Goal: Task Accomplishment & Management: Use online tool/utility

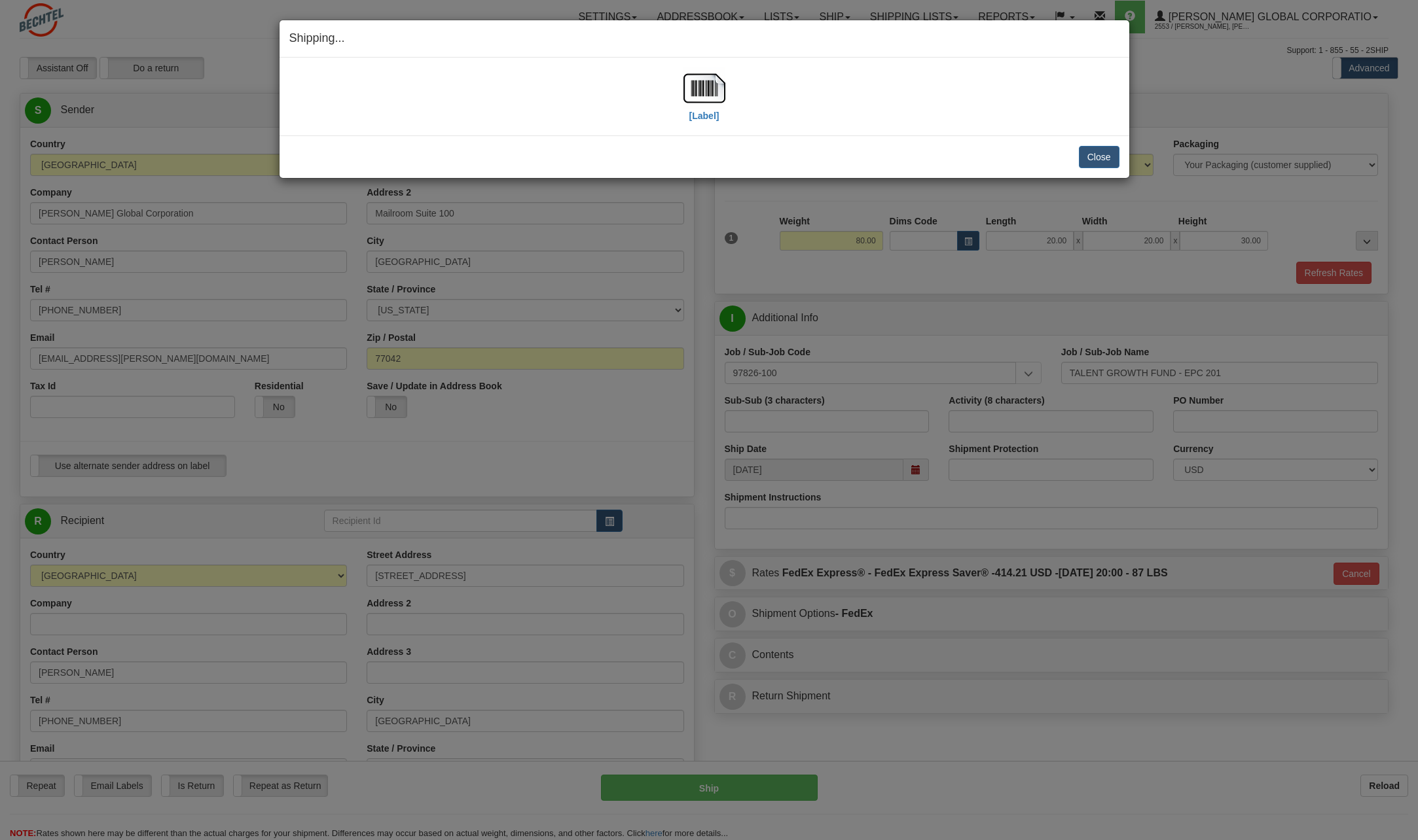
select select "UT"
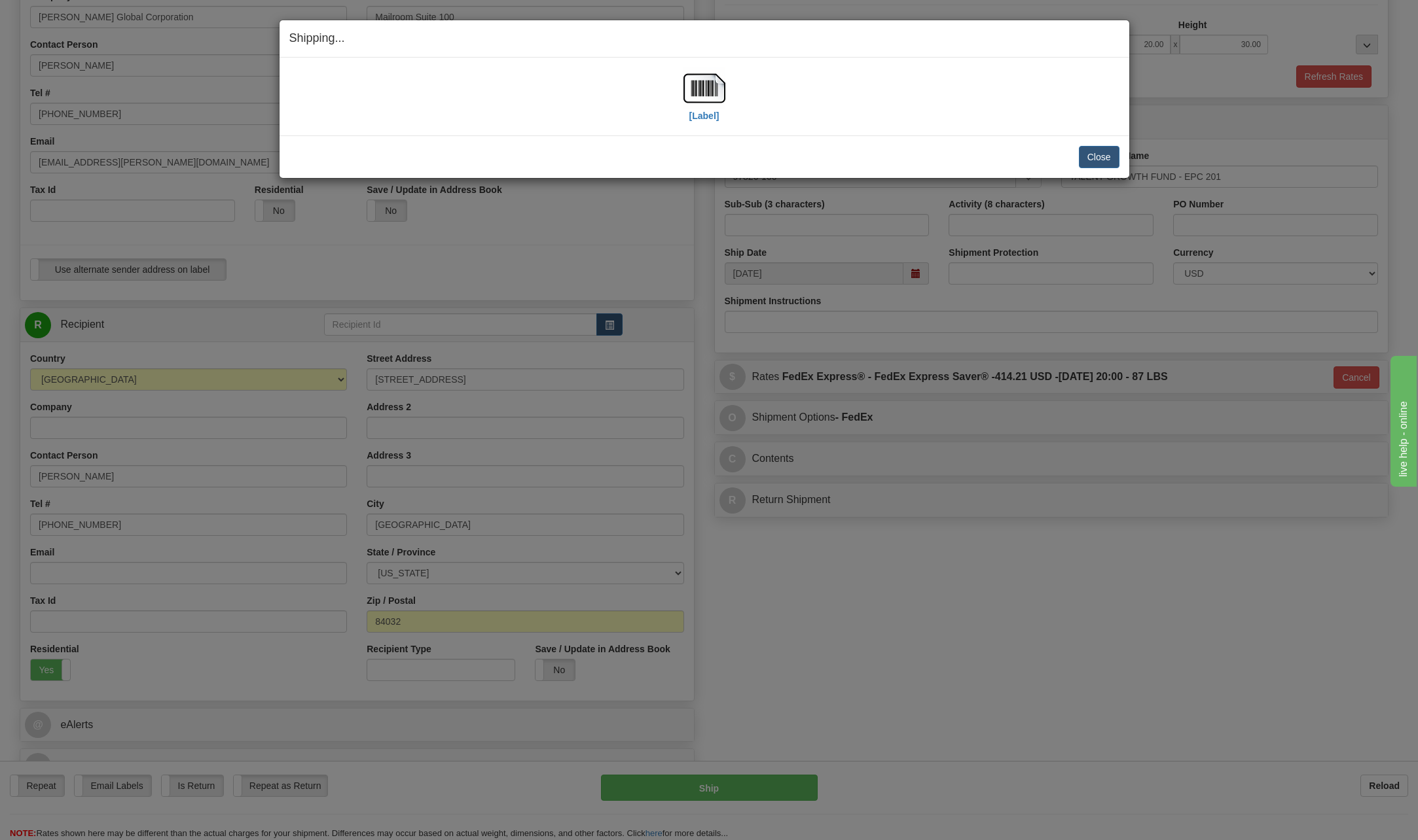
scroll to position [196, 0]
click at [1098, 157] on button "Close" at bounding box center [1098, 157] width 41 height 22
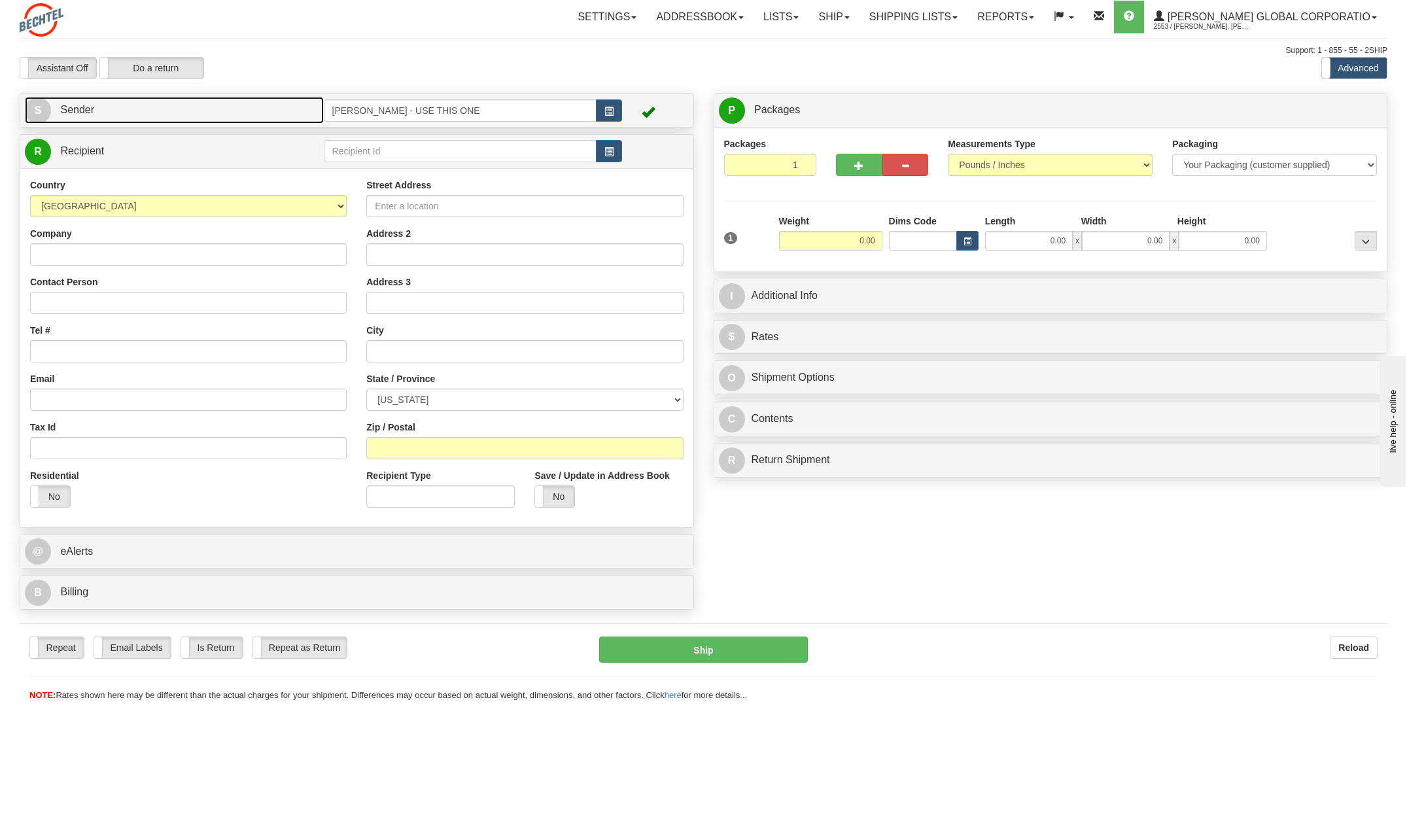
click at [33, 109] on span "S" at bounding box center [38, 111] width 26 height 26
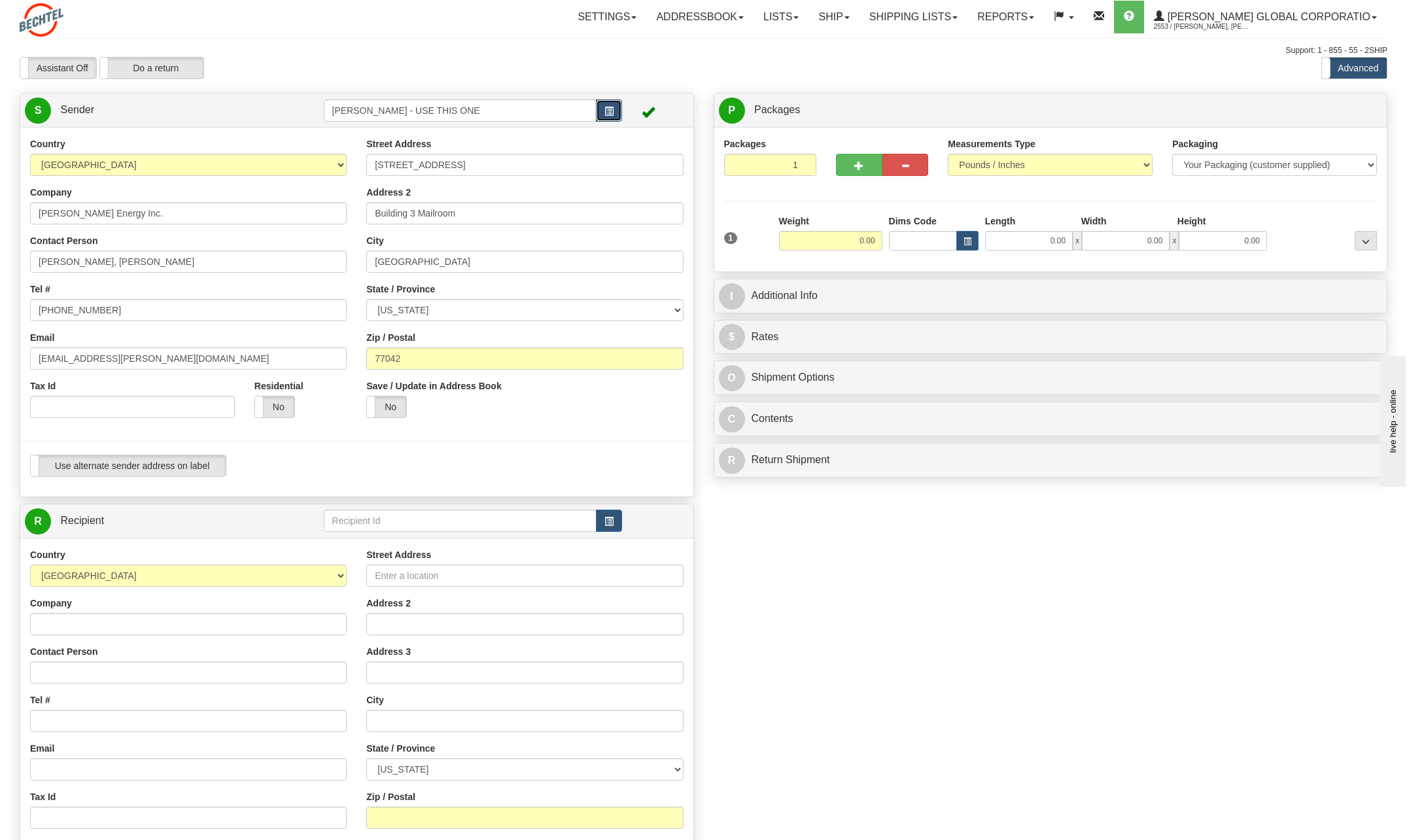
click at [613, 111] on span "button" at bounding box center [608, 111] width 9 height 8
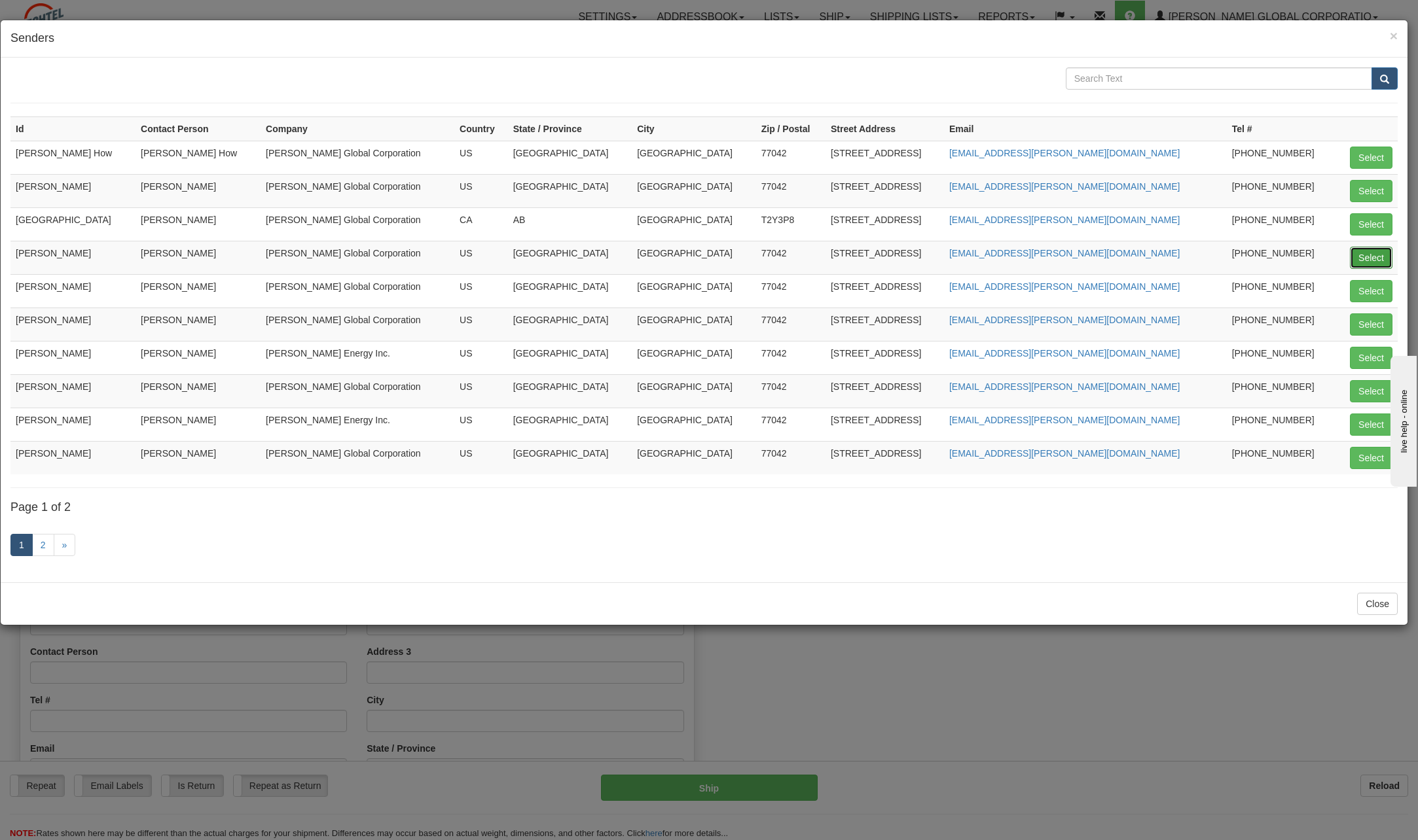
click at [1374, 259] on button "Select" at bounding box center [1371, 258] width 43 height 22
type input "[PERSON_NAME]"
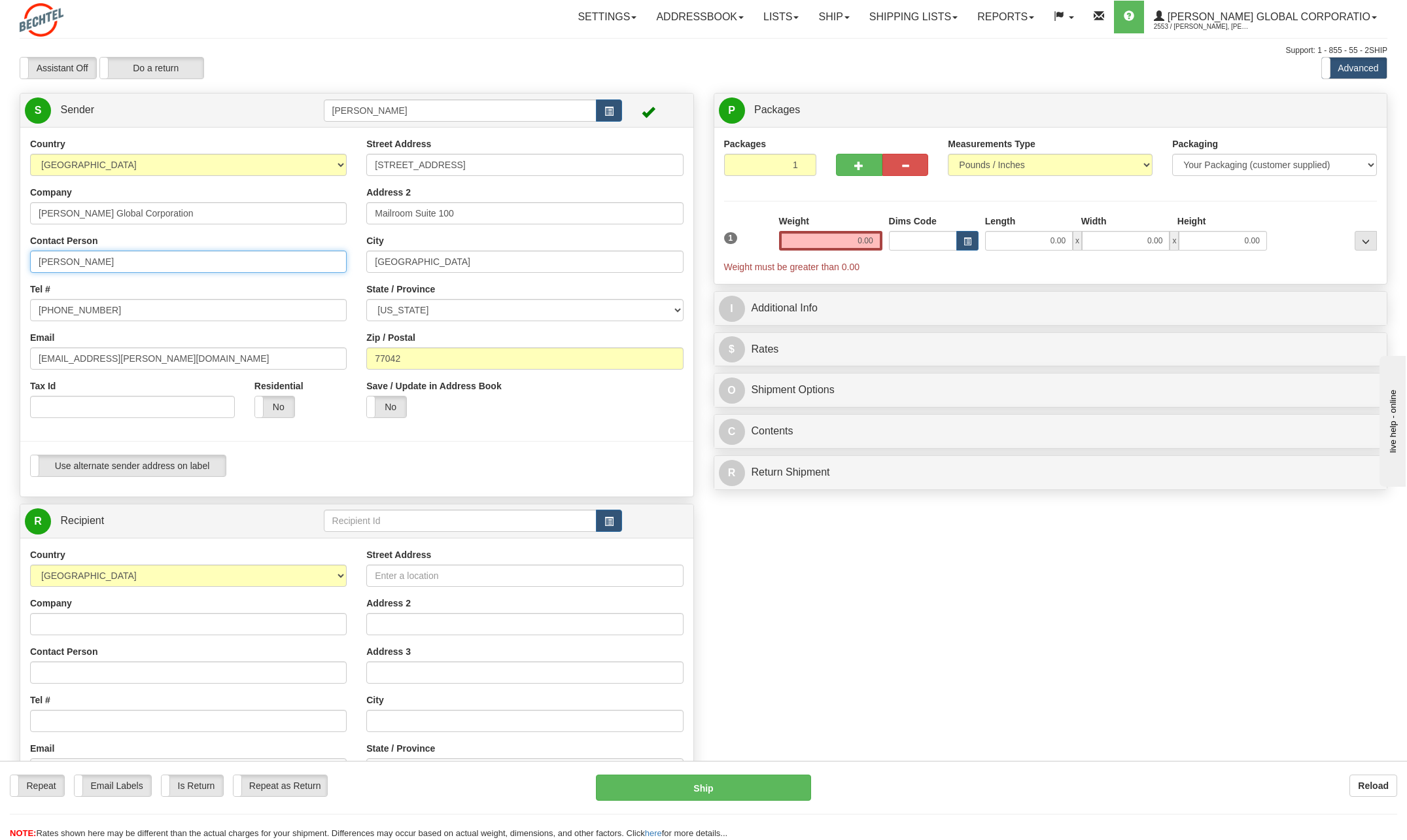
click at [123, 269] on input "[PERSON_NAME]" at bounding box center [189, 261] width 317 height 22
type input "C"
type input "Julia Torres"
click at [102, 314] on input "[PHONE_NUMBER]" at bounding box center [189, 310] width 317 height 22
type input "713 235-5225"
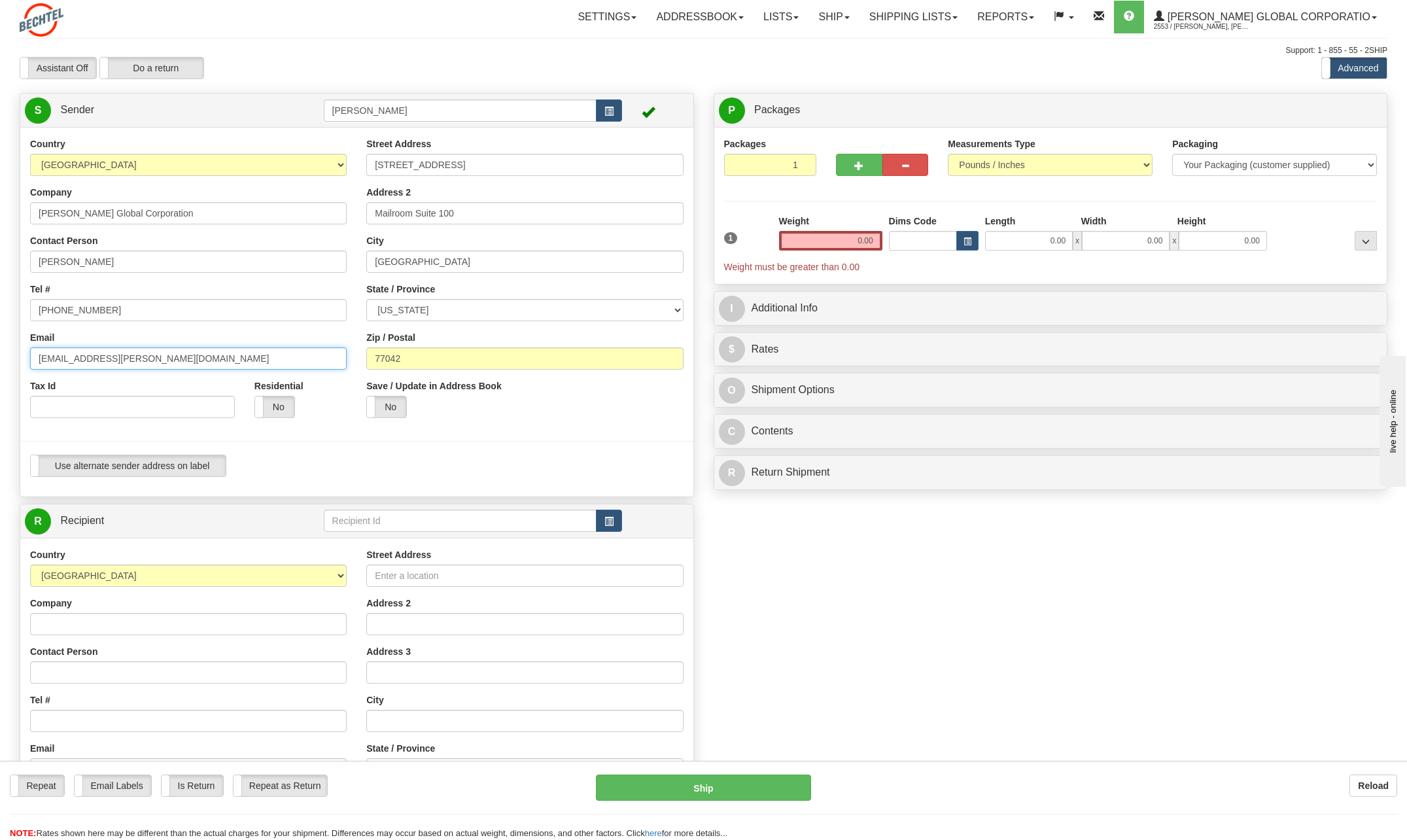
drag, startPoint x: 79, startPoint y: 359, endPoint x: 6, endPoint y: 353, distance: 73.2
click at [6, 353] on div "Toggle navigation Settings Shipping Preferences Fields Preferences New" at bounding box center [703, 526] width 1407 height 1052
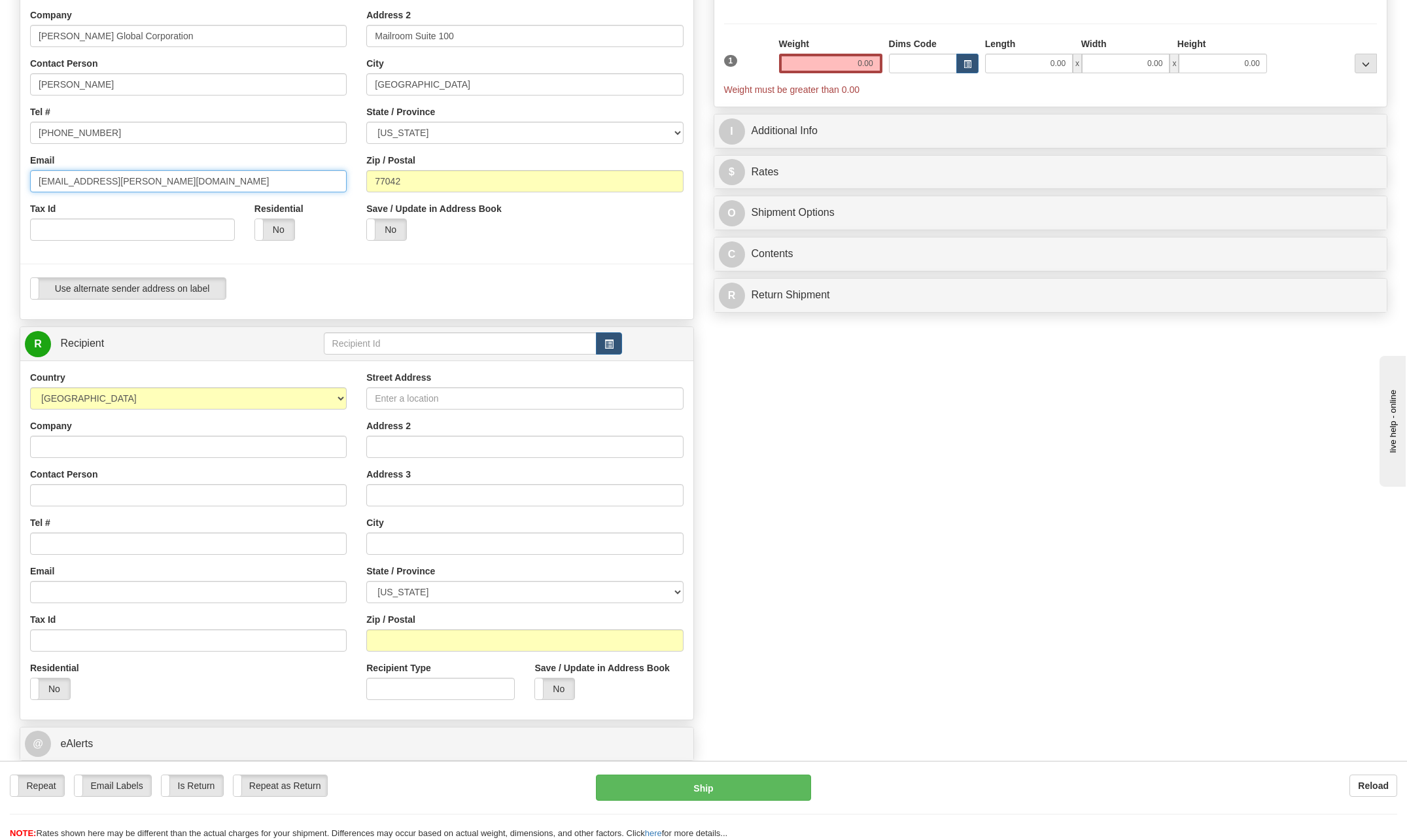
scroll to position [196, 0]
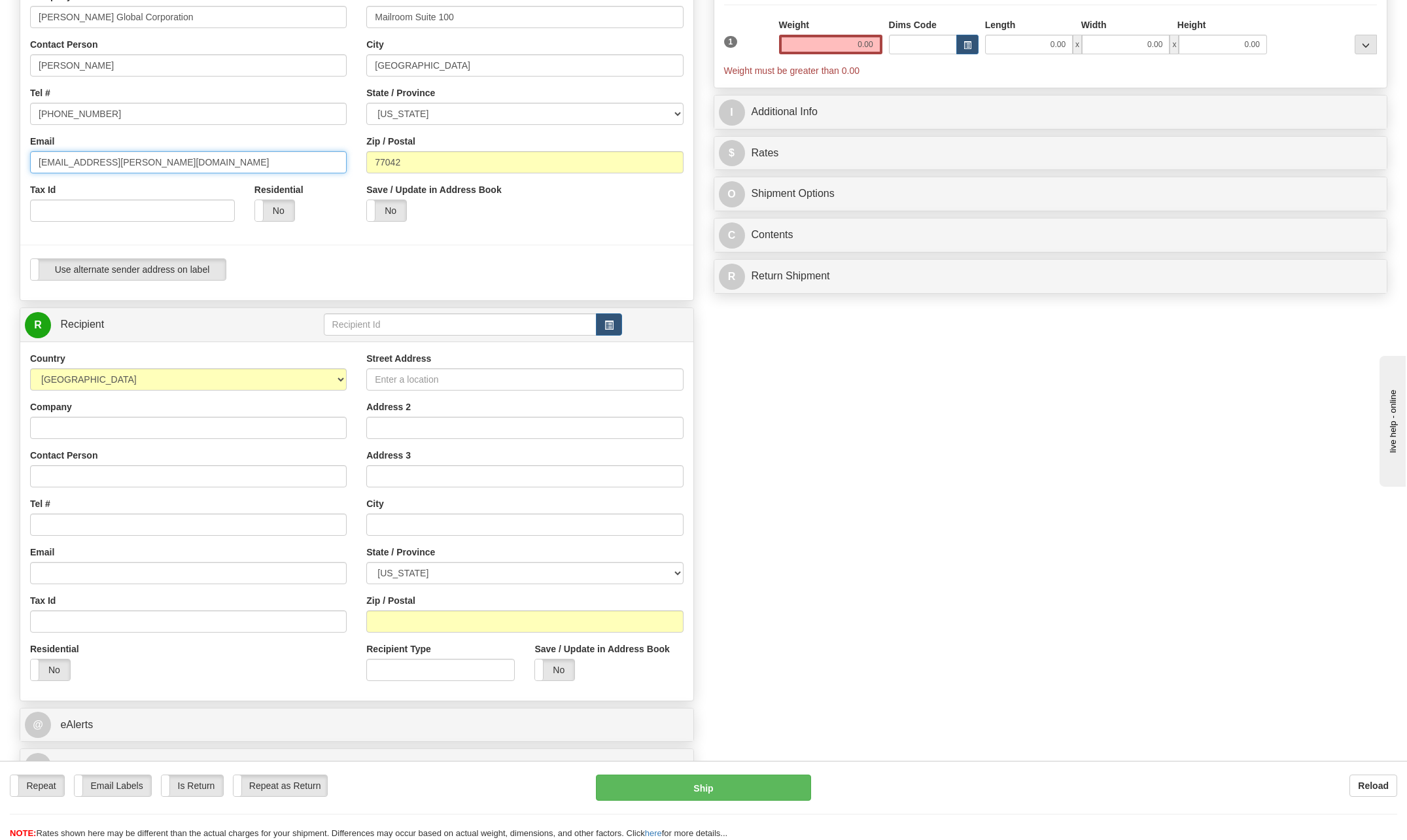
type input "jtorres9@bechtel.com"
click at [97, 427] on input "Company" at bounding box center [189, 428] width 317 height 22
click at [408, 375] on input "Street Address" at bounding box center [525, 380] width 317 height 22
type input "#"
type input "35 West First Street"
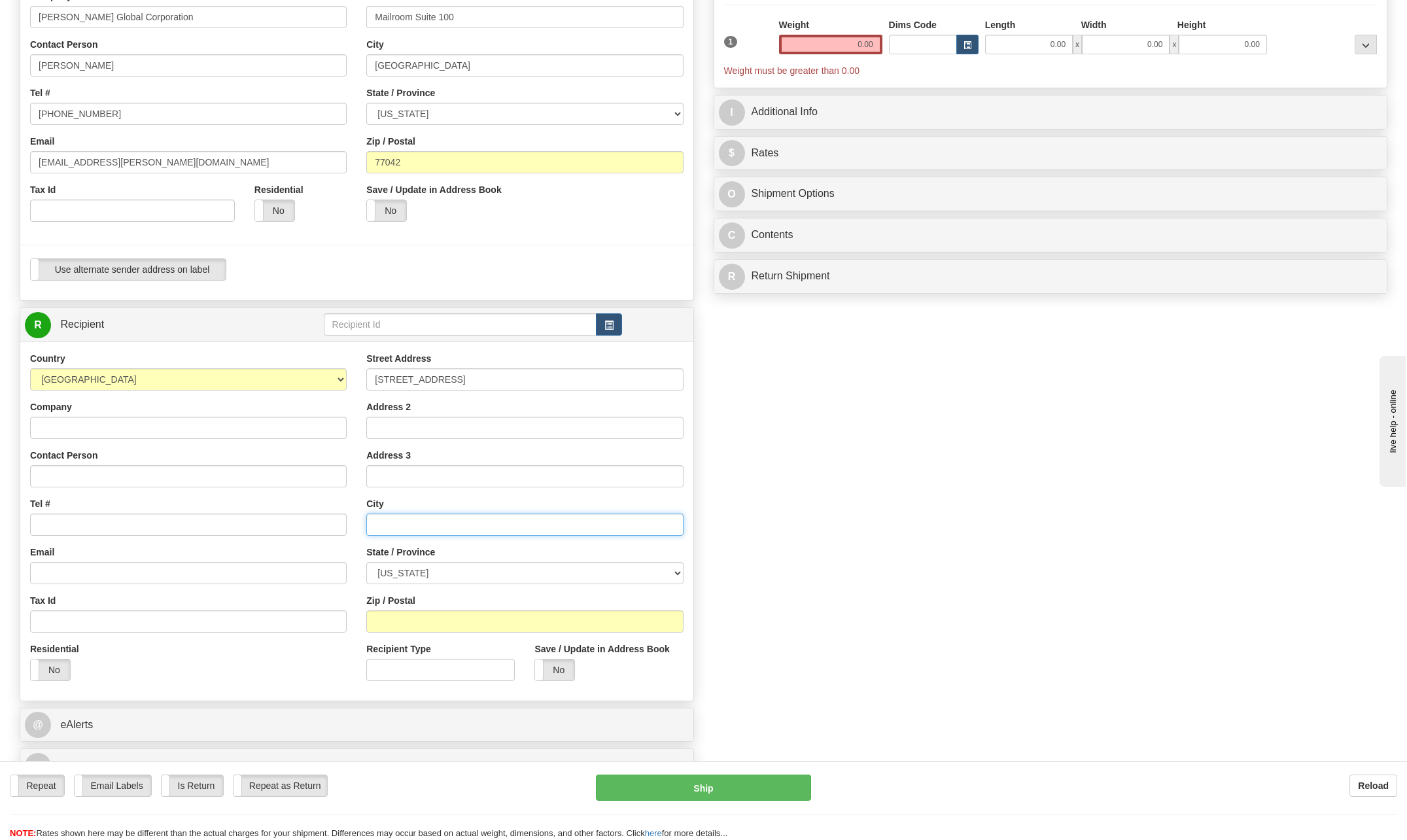
click at [408, 523] on input "text" at bounding box center [525, 525] width 317 height 22
type input "Winnemucca"
click at [675, 569] on select "ALABAMA ALASKA ARIZONA ARKANSAS Armed Forces America Armed Forces Europe Armed …" at bounding box center [525, 573] width 317 height 22
select select "NV"
click at [366, 562] on select "ALABAMA ALASKA ARIZONA ARKANSAS Armed Forces America Armed Forces Europe Armed …" at bounding box center [525, 573] width 317 height 22
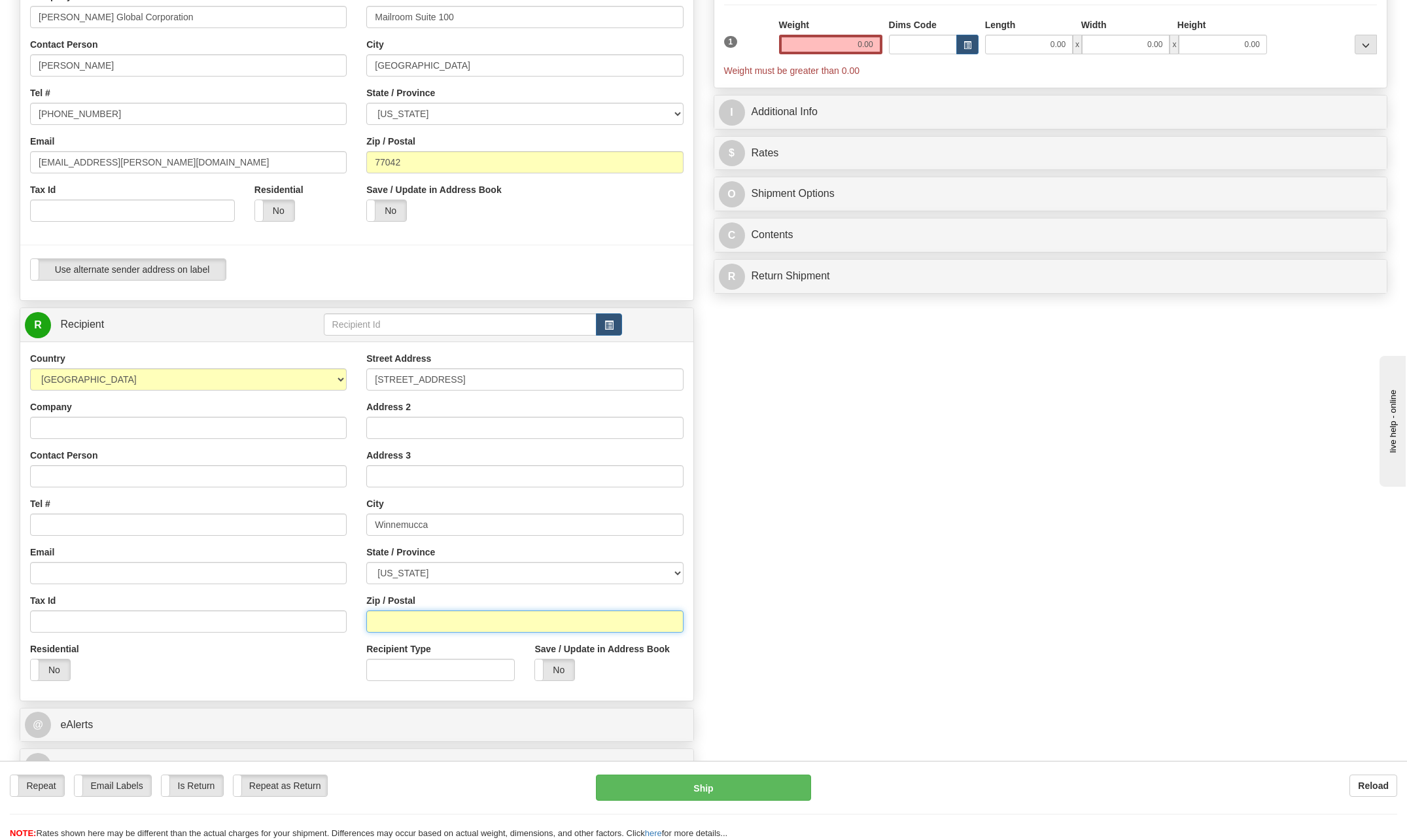
click at [414, 617] on input "Zip / Postal" at bounding box center [525, 622] width 317 height 22
type input "89445"
click at [62, 428] on input "Company" at bounding box center [189, 428] width 317 height 22
type input "Bechtel"
click at [83, 474] on input "Contact Person" at bounding box center [189, 476] width 317 height 22
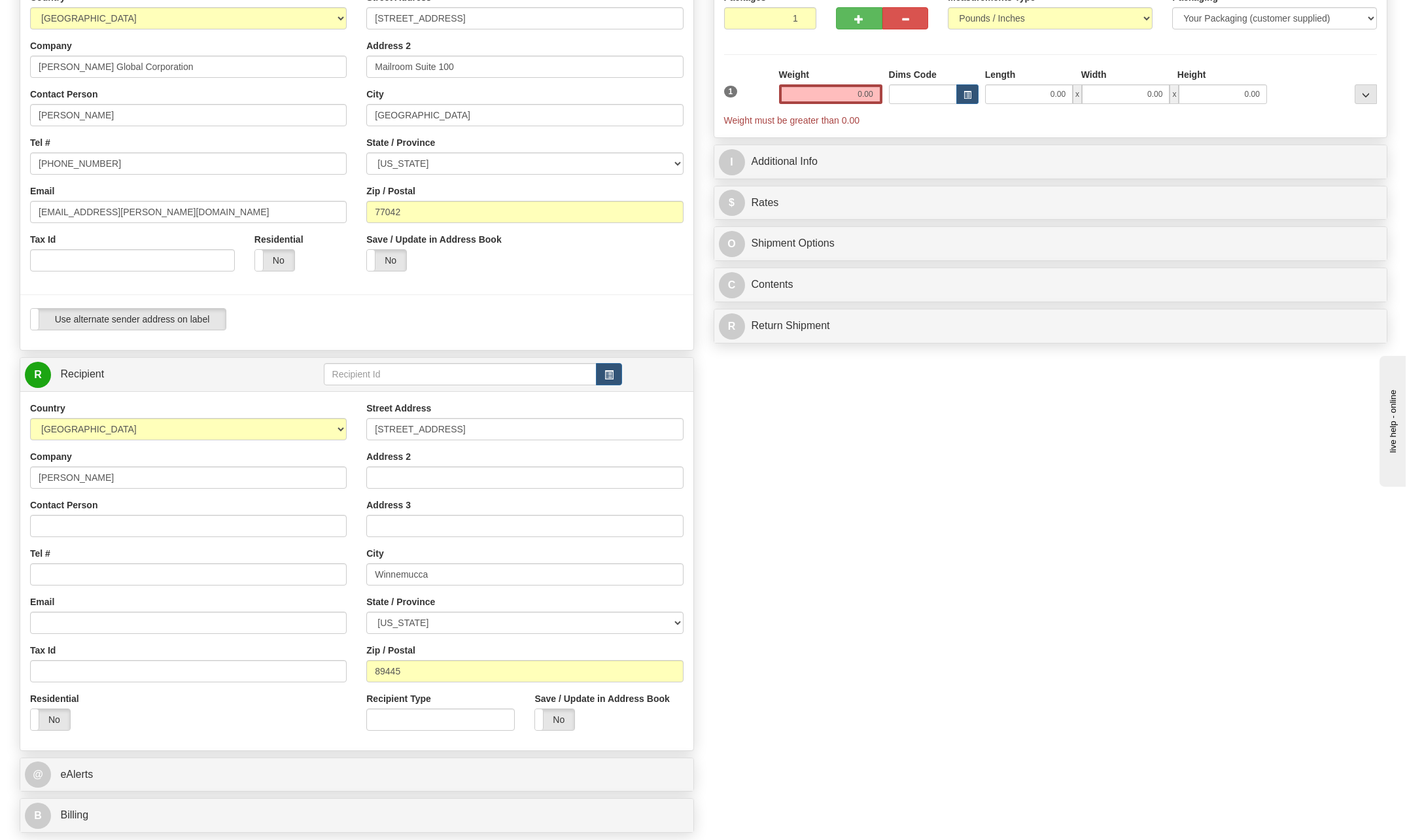
scroll to position [0, 0]
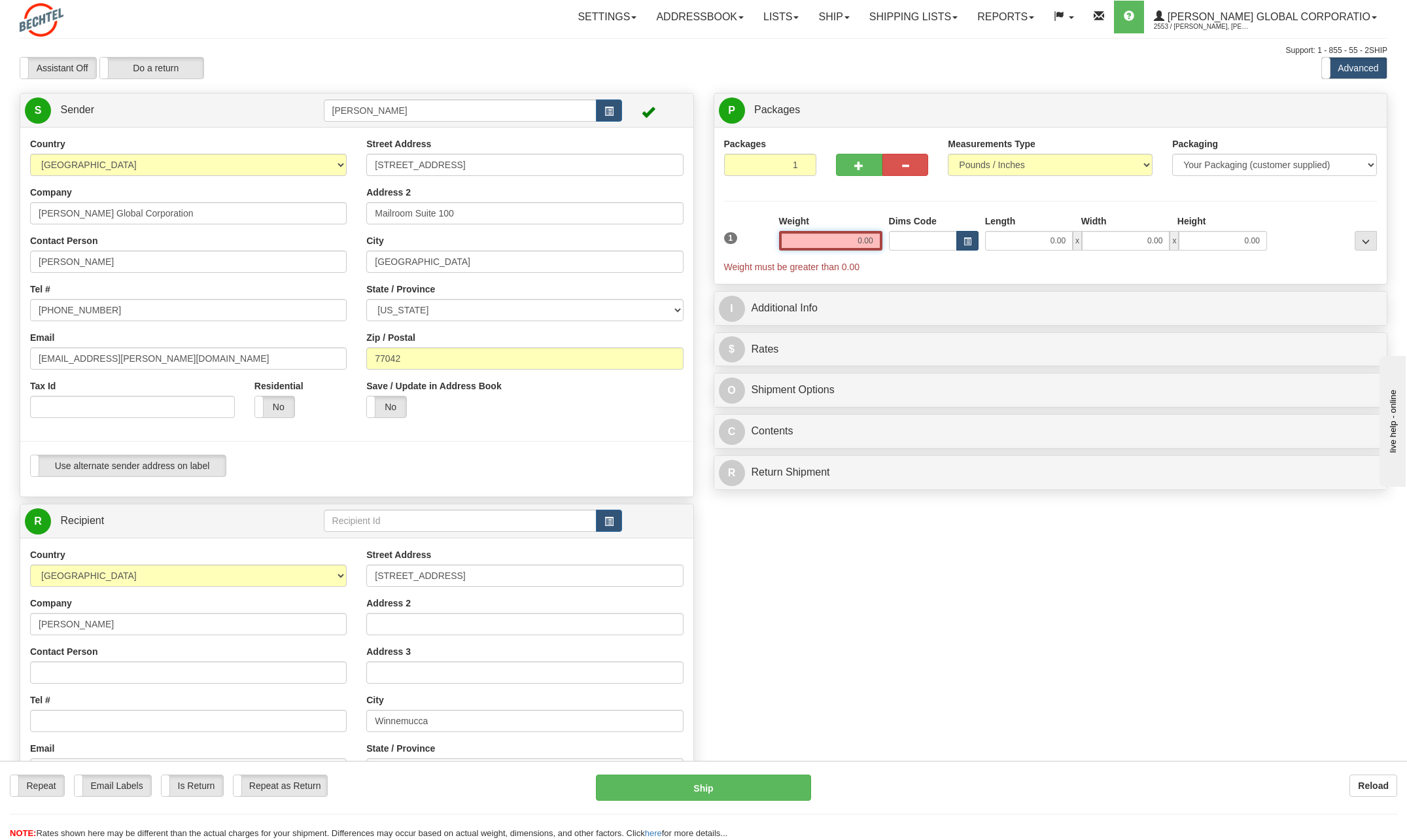
drag, startPoint x: 848, startPoint y: 236, endPoint x: 964, endPoint y: 239, distance: 116.0
click at [964, 239] on div "1 Weight 0.00 Dims Code 0.00" at bounding box center [1051, 243] width 660 height 59
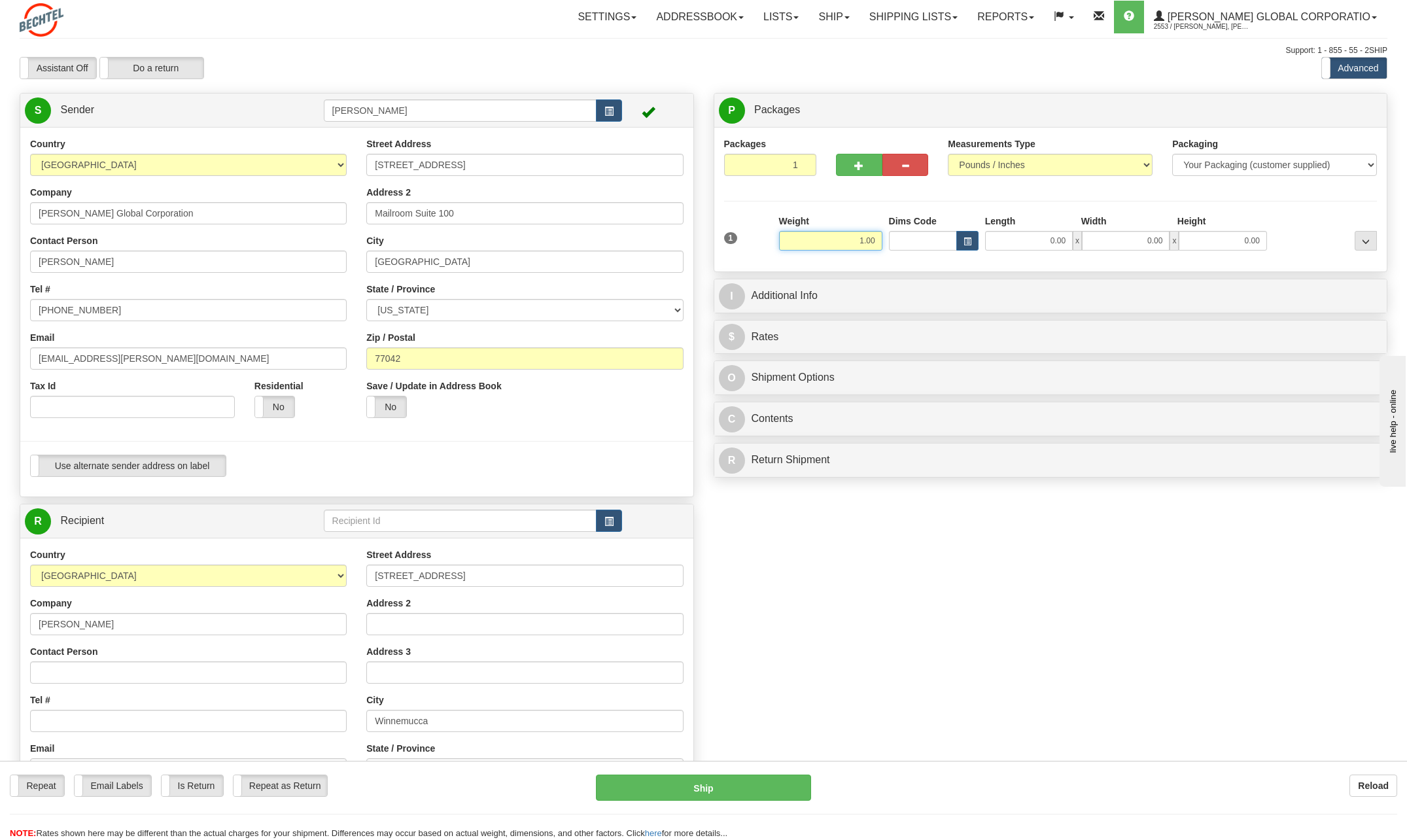
type input "1.00"
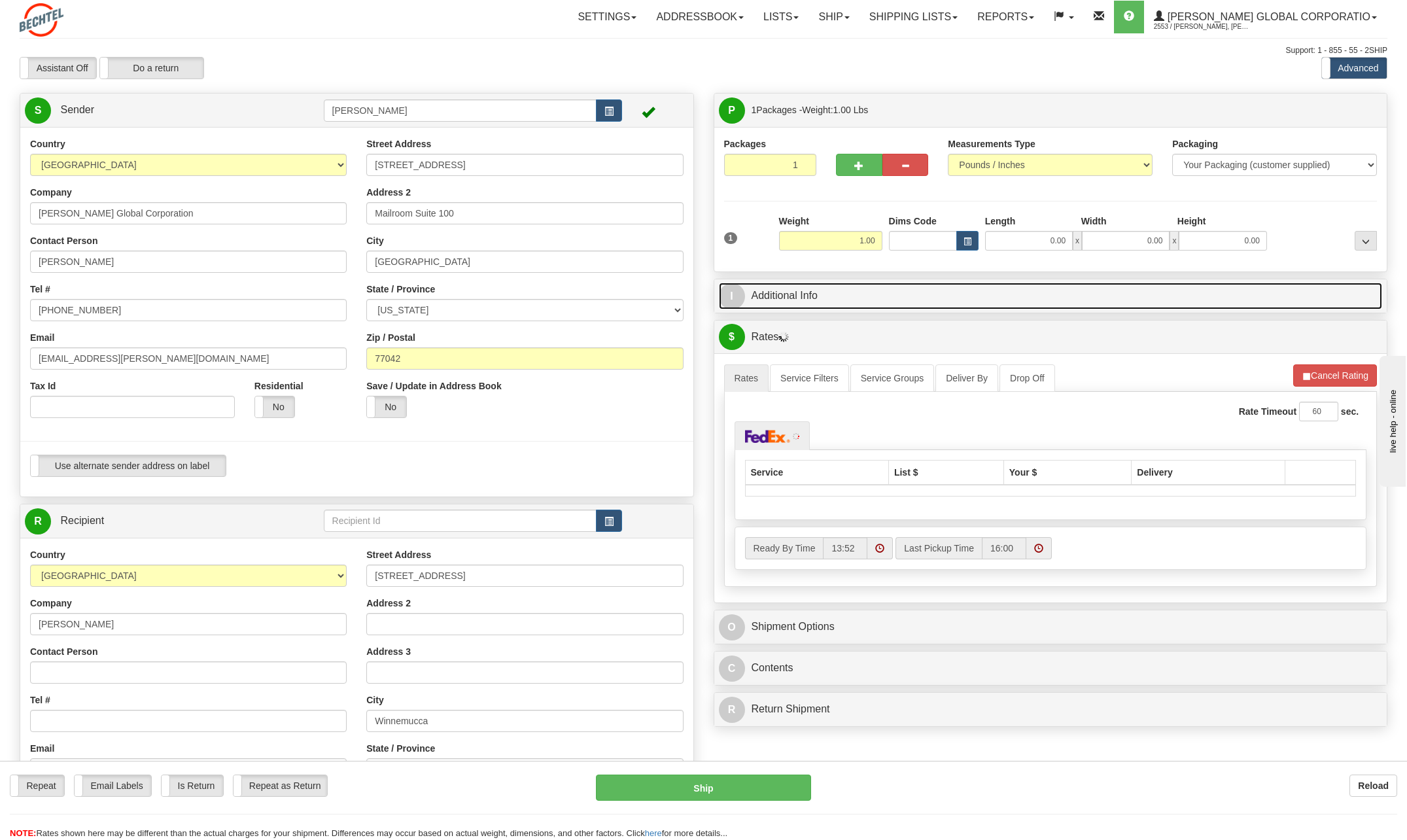
click at [745, 300] on span "I" at bounding box center [732, 297] width 26 height 26
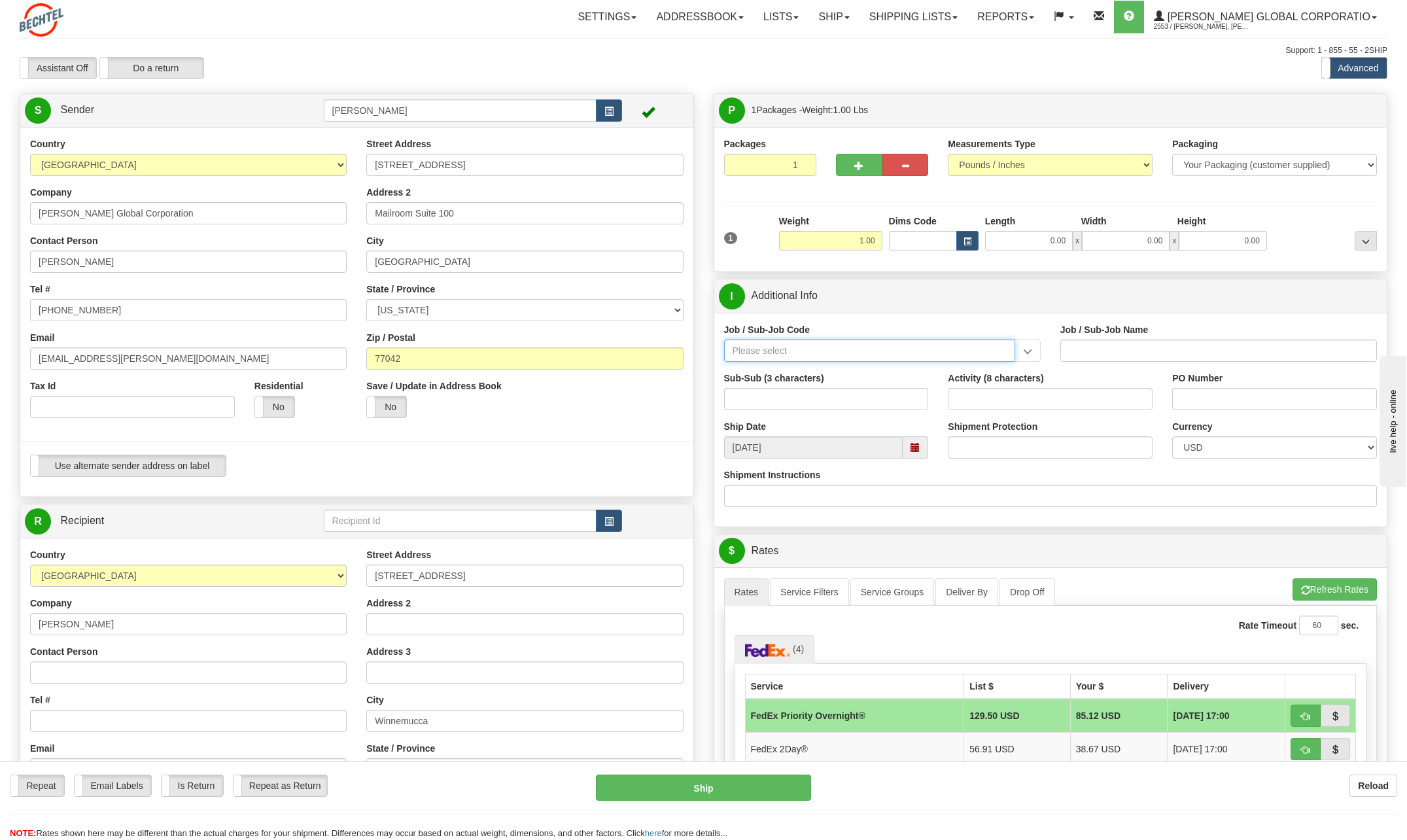
click at [772, 357] on input "Job / Sub-Job Code" at bounding box center [869, 351] width 291 height 22
type input "26"
drag, startPoint x: 77, startPoint y: 673, endPoint x: 83, endPoint y: 669, distance: 7.2
click at [80, 671] on input "Contact Person" at bounding box center [189, 673] width 317 height 22
click at [97, 671] on input "Contact Person" at bounding box center [189, 673] width 317 height 22
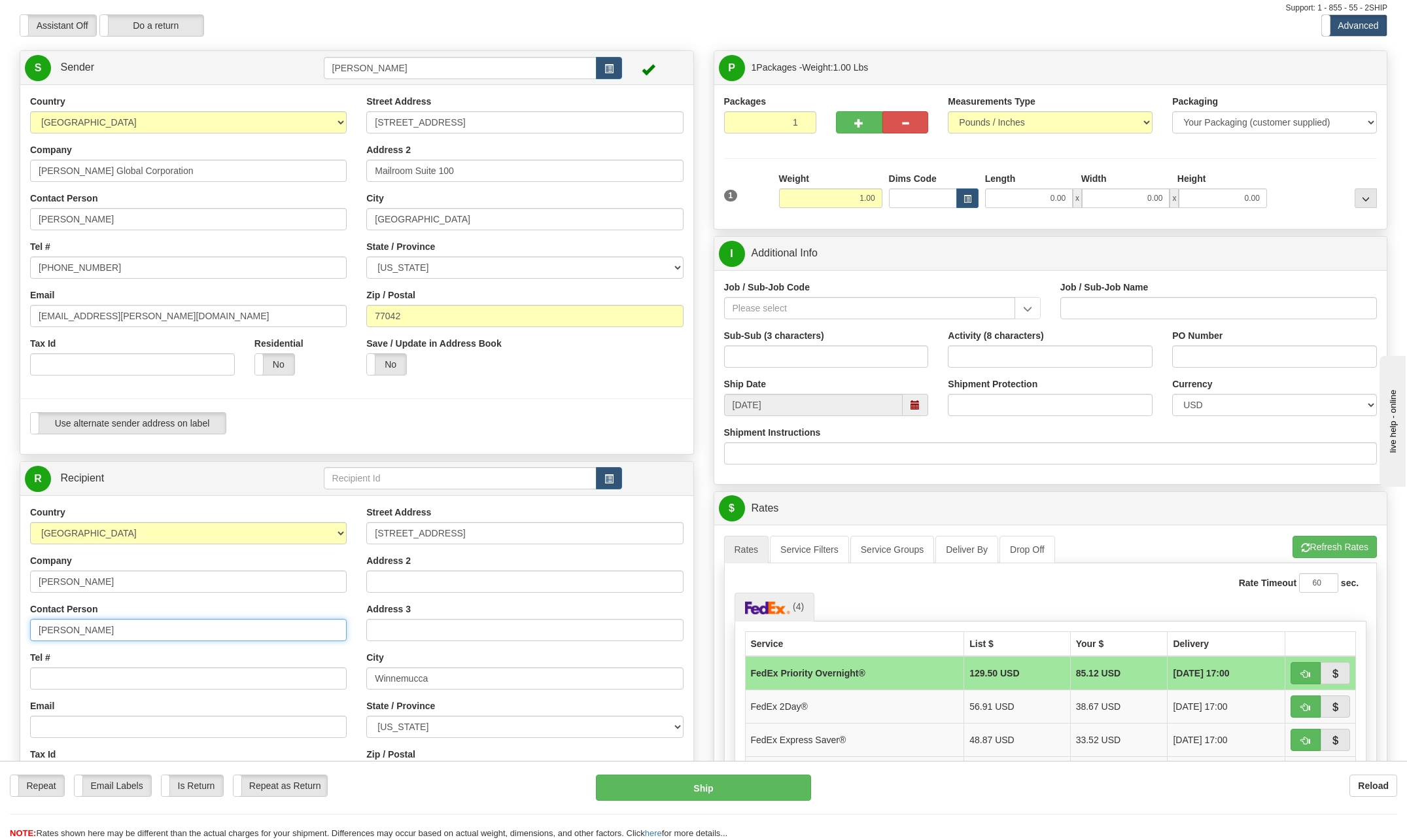
scroll to position [66, 0]
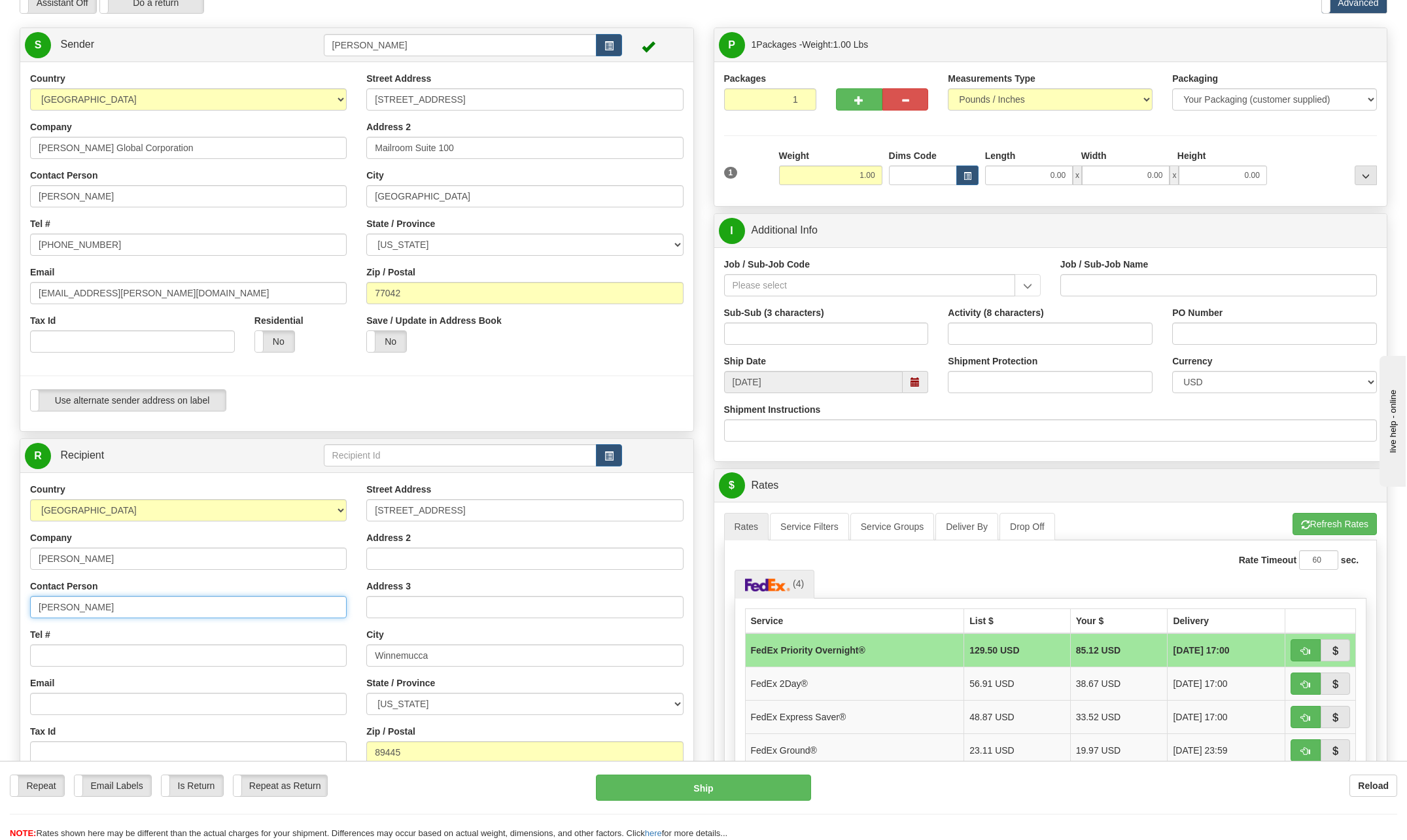
type input "Miriam Madriaga Villalobos"
click at [64, 653] on input "Tel #" at bounding box center [189, 655] width 317 height 22
click at [64, 655] on input "Tel #" at bounding box center [189, 655] width 317 height 22
type input "[PHONE_NUMBER]"
click at [71, 702] on input "Email" at bounding box center [189, 704] width 317 height 22
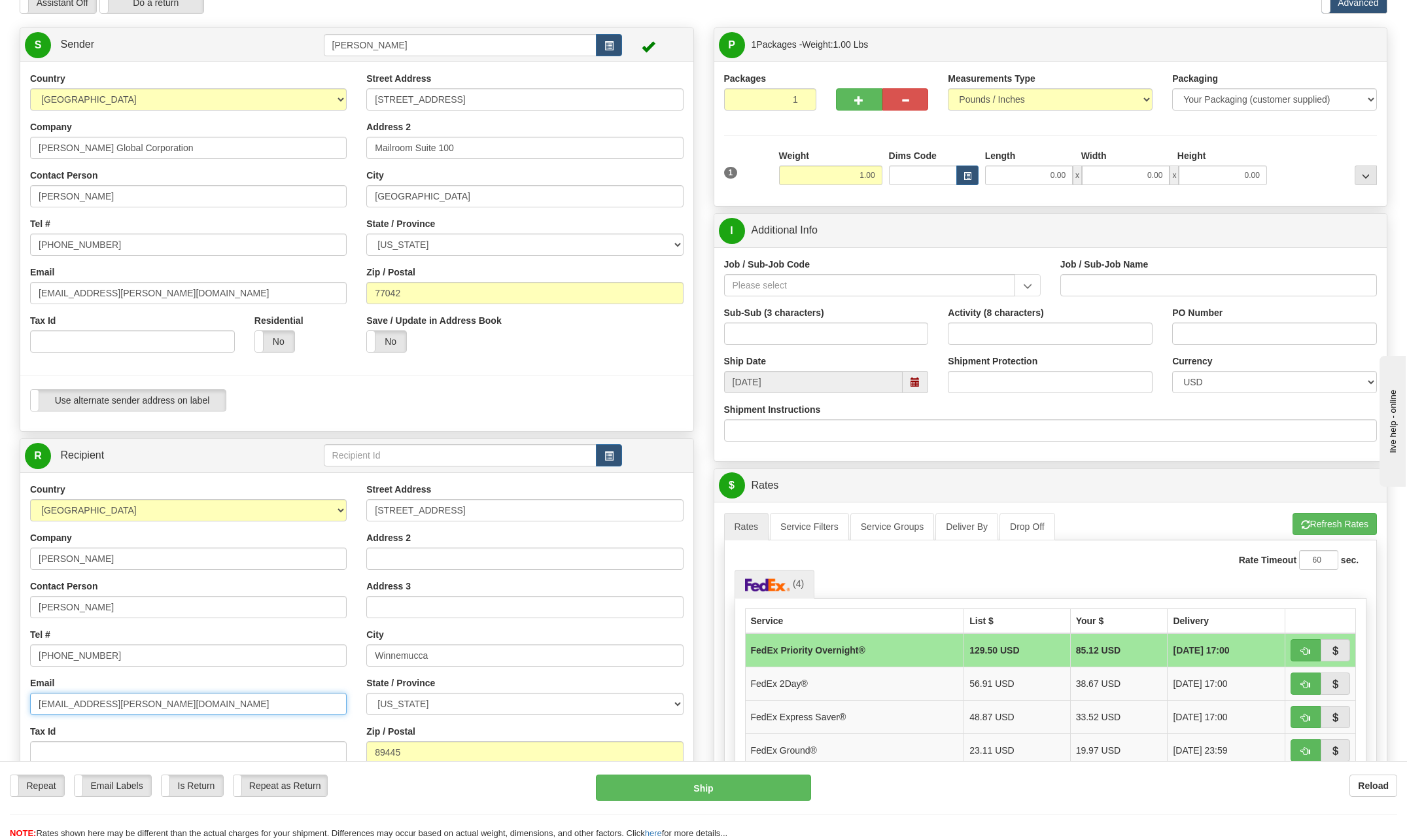
type input "mdmadria@bechtel.com"
click at [227, 669] on div "Country AFGHANISTAN ALAND ISLANDS ALBANIA ALGERIA AMERICAN SAMOA ANDORRA ANGOLA…" at bounding box center [188, 652] width 336 height 339
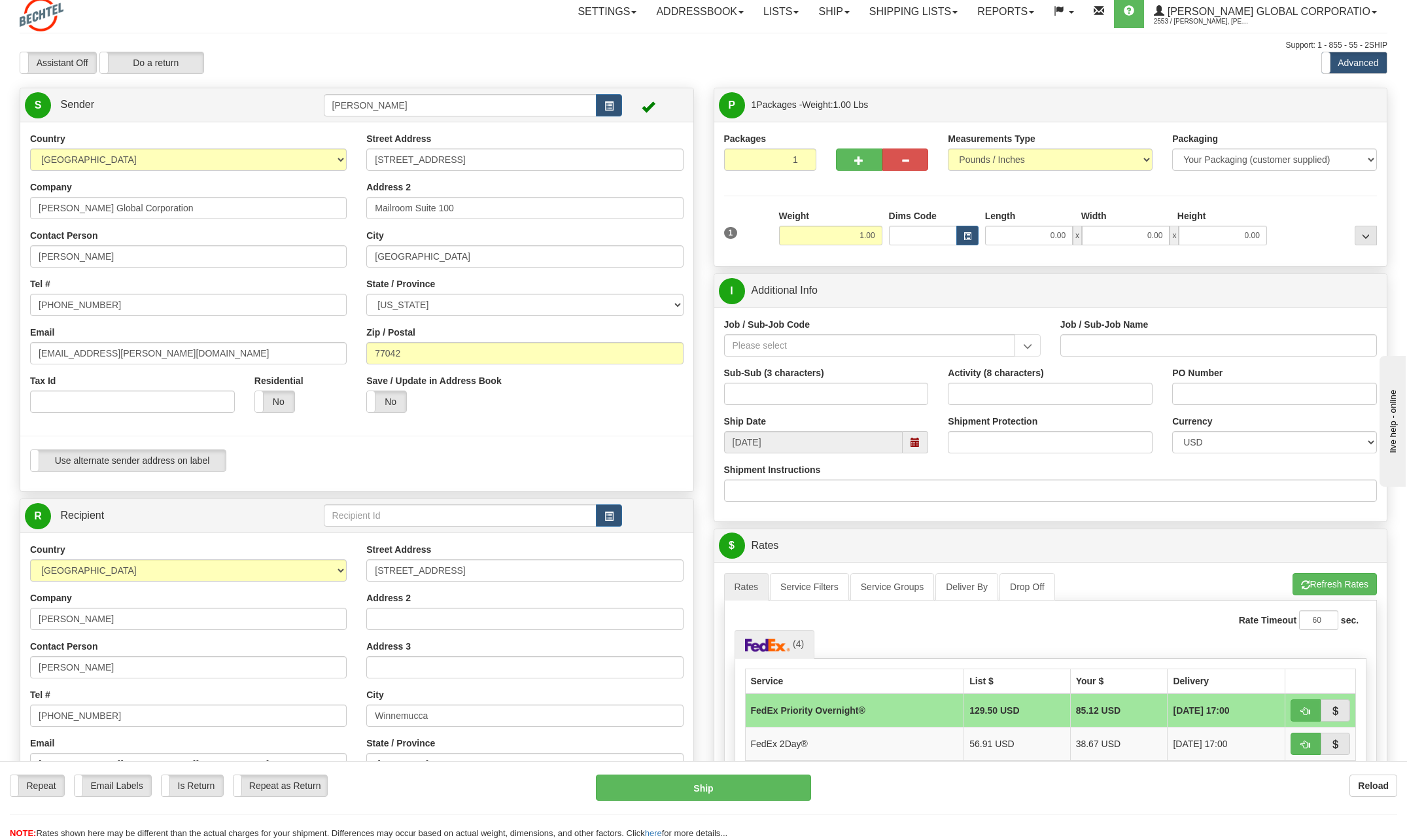
scroll to position [0, 0]
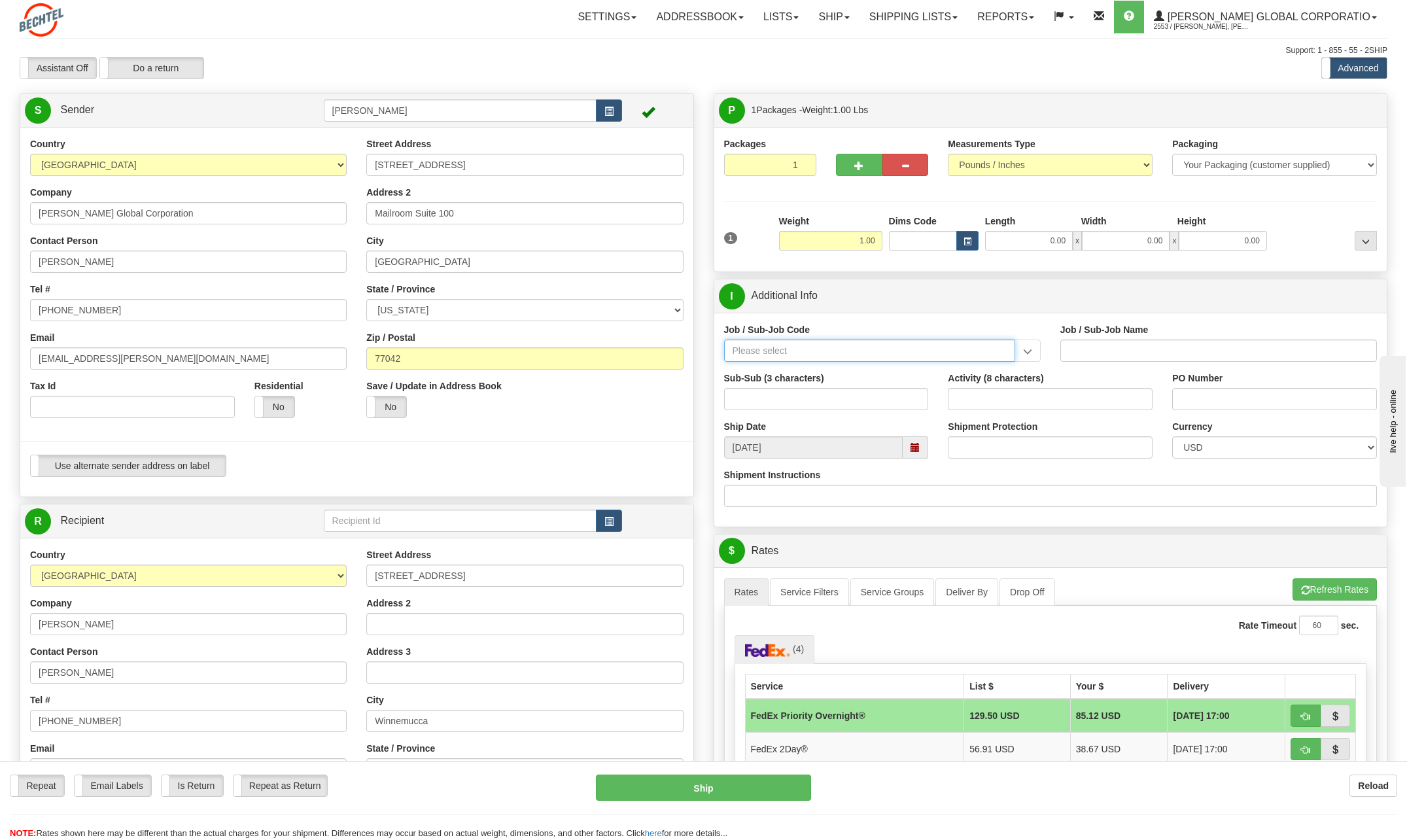
click at [774, 351] on input "Job / Sub-Job Code" at bounding box center [869, 351] width 291 height 22
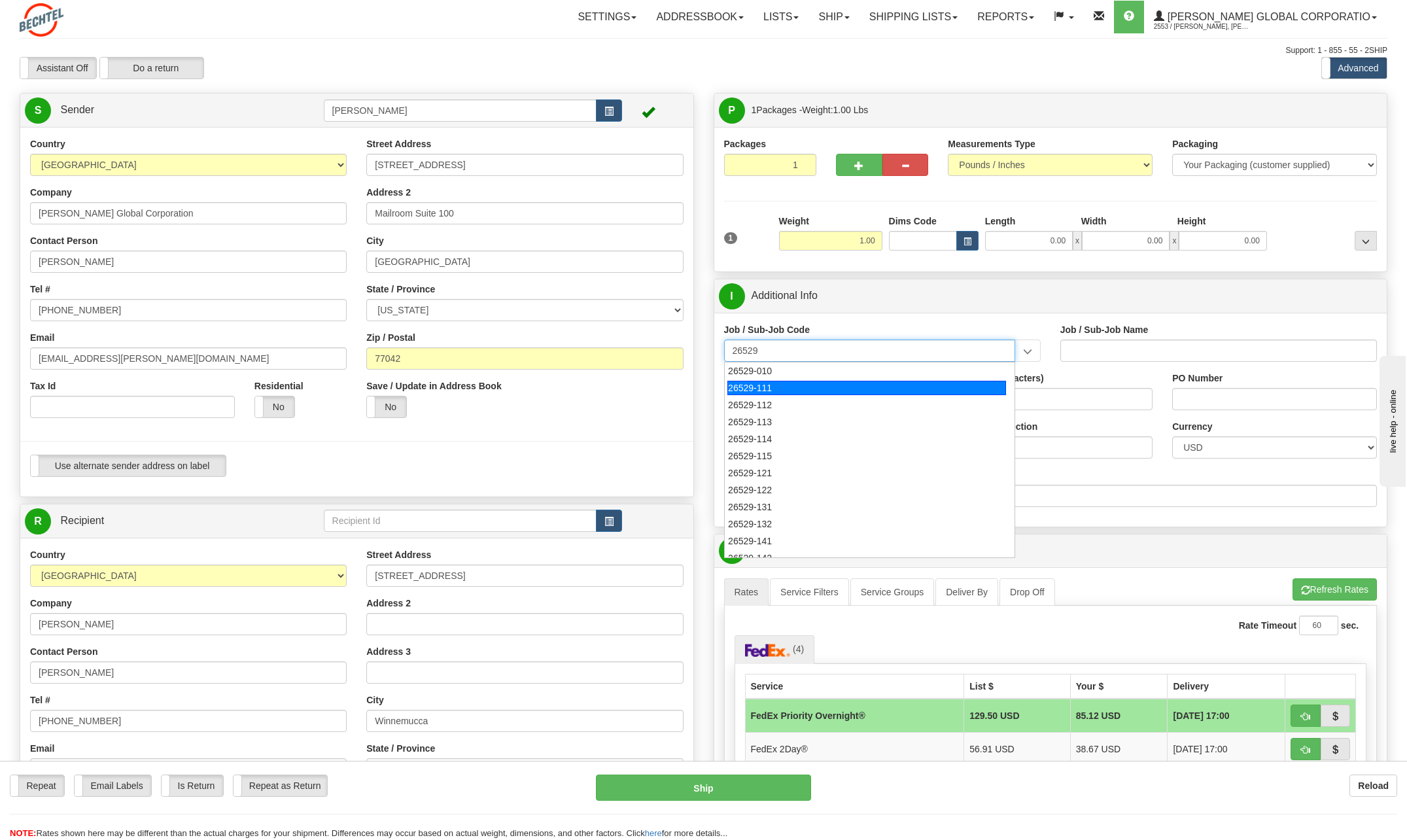
click at [772, 389] on div "26529-111" at bounding box center [866, 388] width 279 height 15
type input "26529-111"
type input "THACKER PASS PROJECT - HOME OFFICES USA NATIONALS"
type input "26529-111"
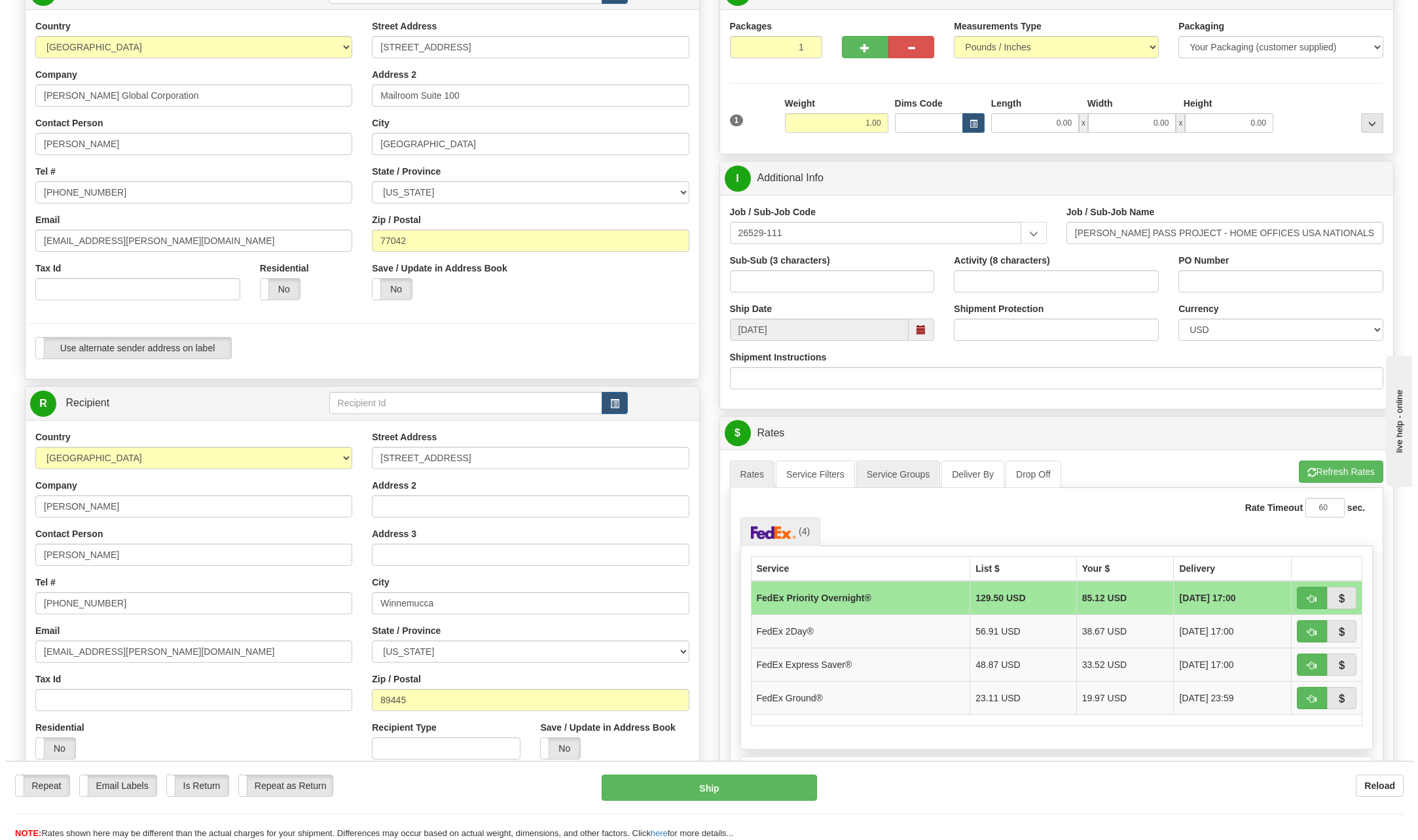
scroll to position [131, 0]
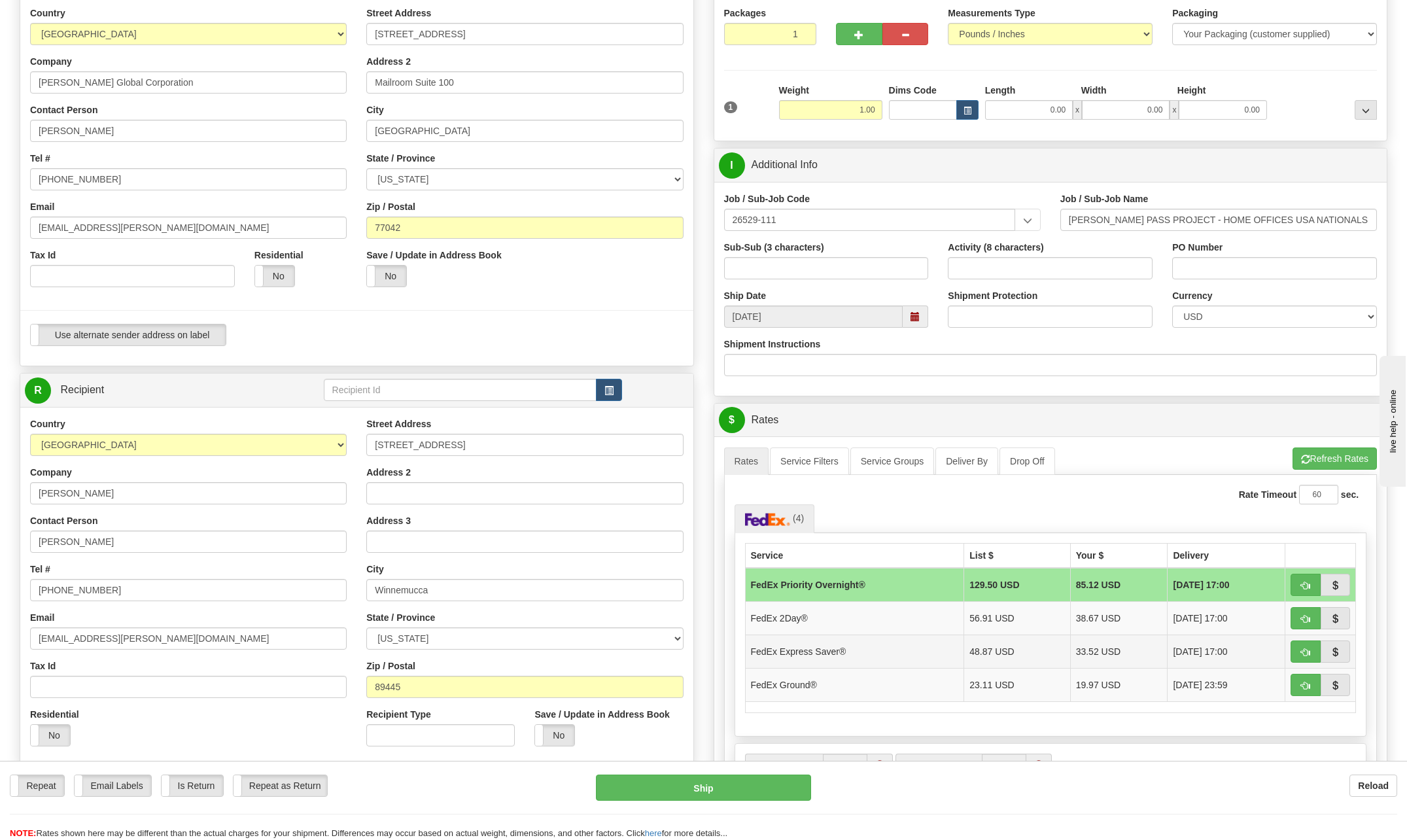
click at [826, 652] on td "FedEx Express Saver®" at bounding box center [855, 651] width 219 height 33
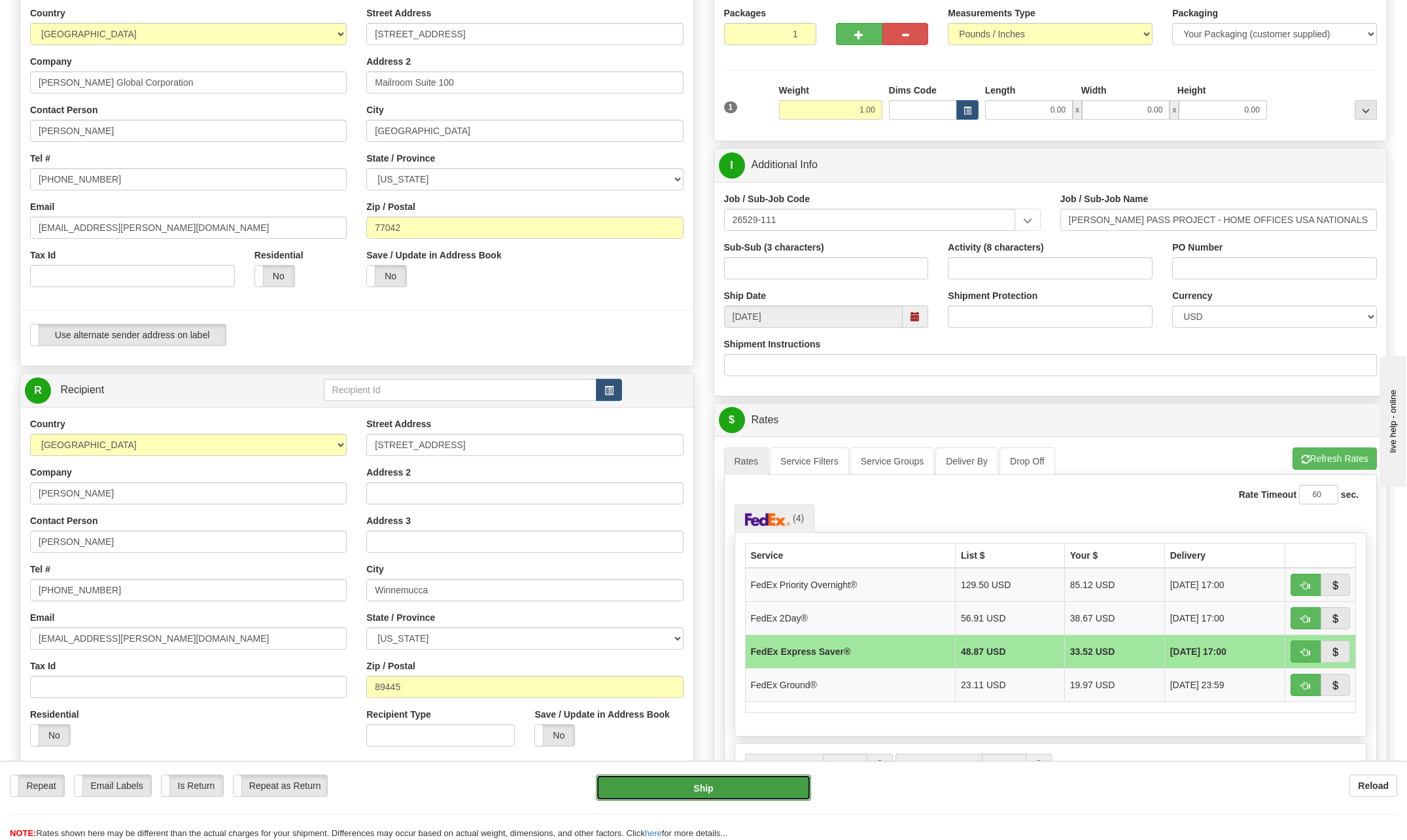
click at [714, 790] on button "Ship" at bounding box center [703, 787] width 215 height 26
type input "20"
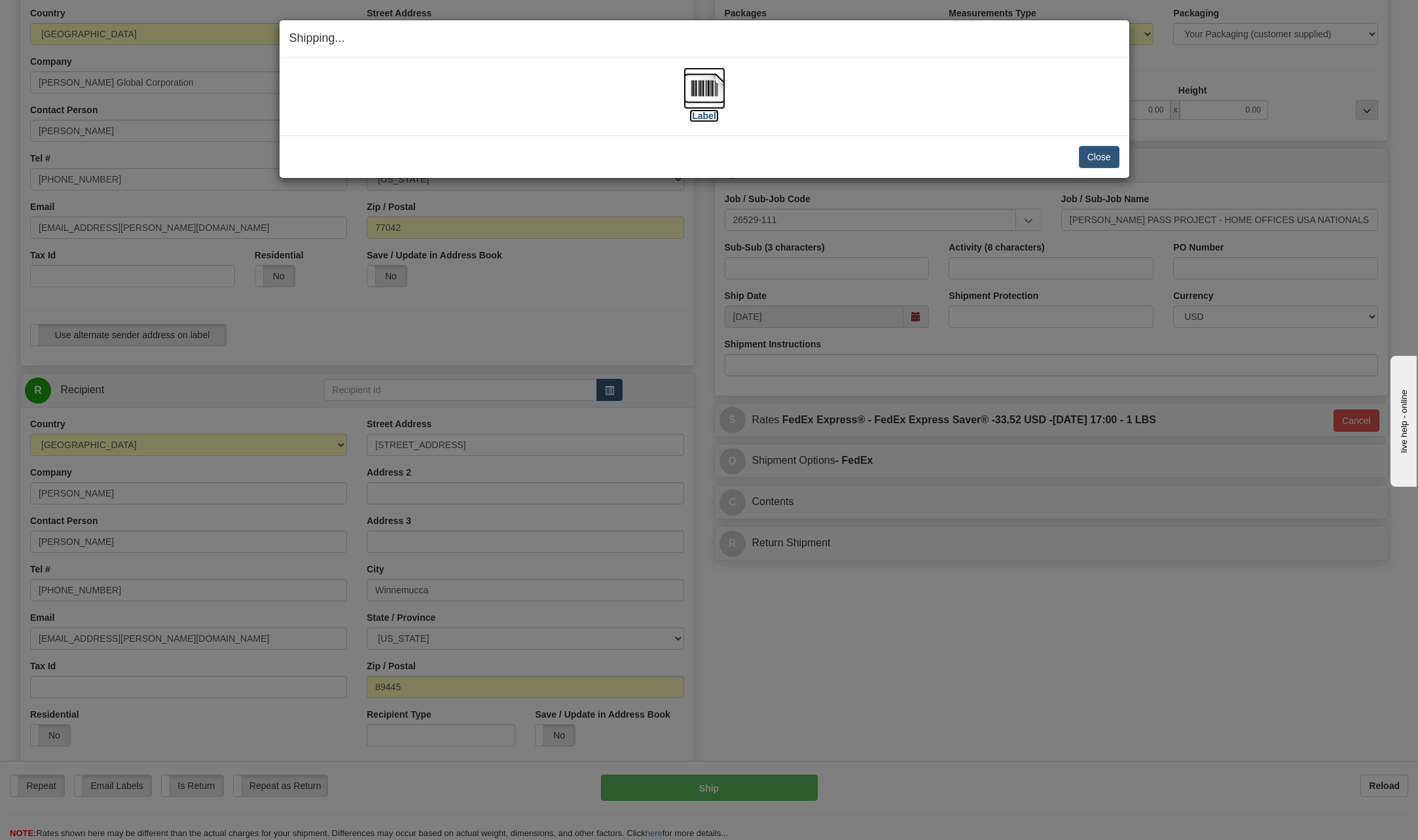
click at [704, 88] on img at bounding box center [704, 88] width 42 height 42
click at [685, 86] on img at bounding box center [704, 88] width 42 height 42
